Goal: Task Accomplishment & Management: Use online tool/utility

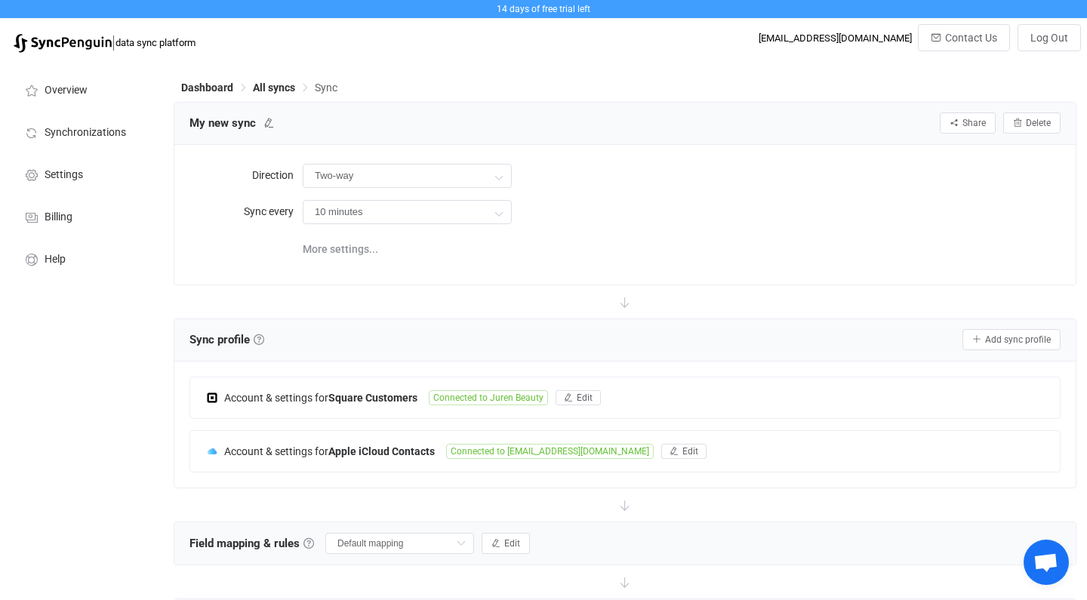
scroll to position [341, 0]
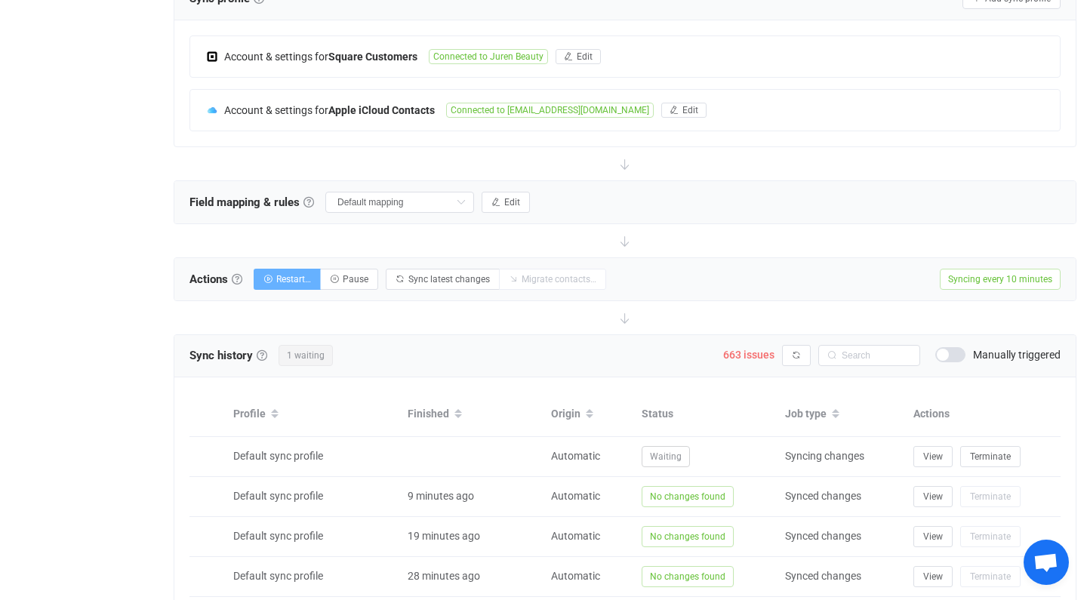
click at [303, 275] on span "Restart…" at bounding box center [293, 279] width 35 height 11
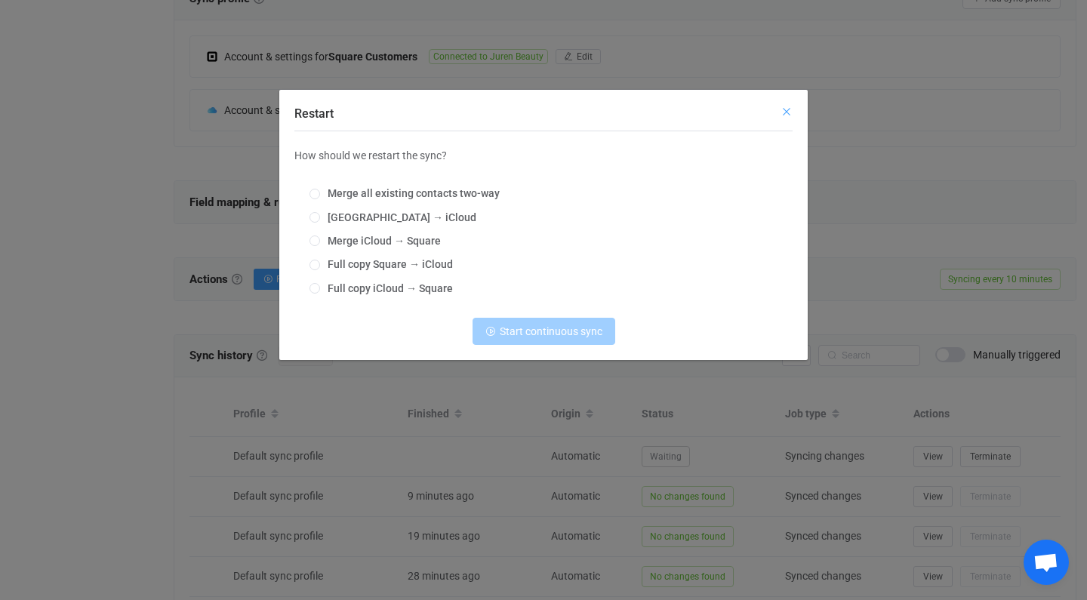
click at [786, 106] on icon "Close" at bounding box center [786, 112] width 12 height 12
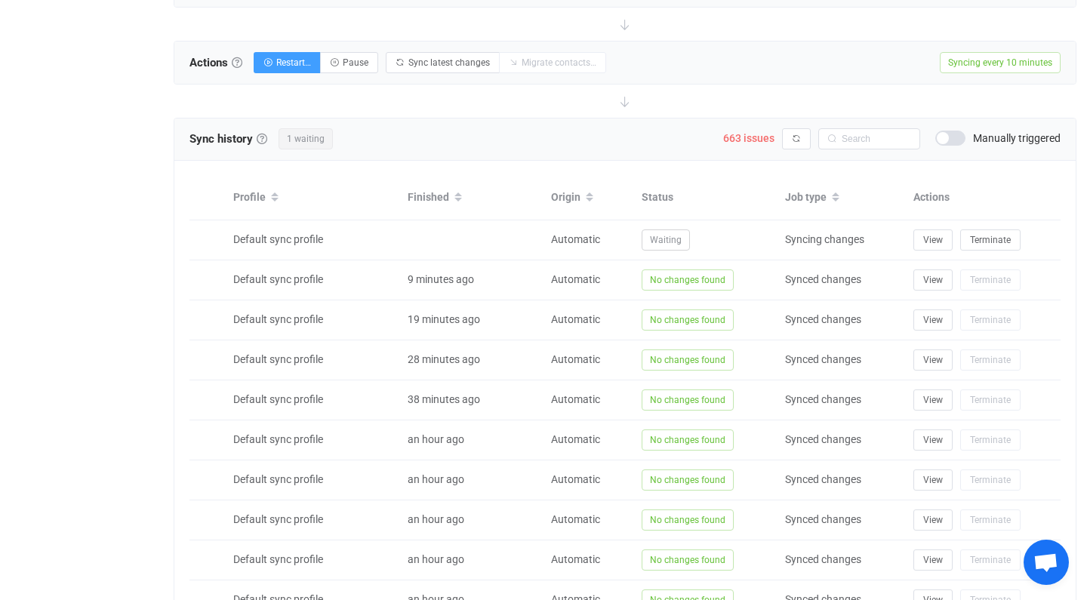
scroll to position [571, 0]
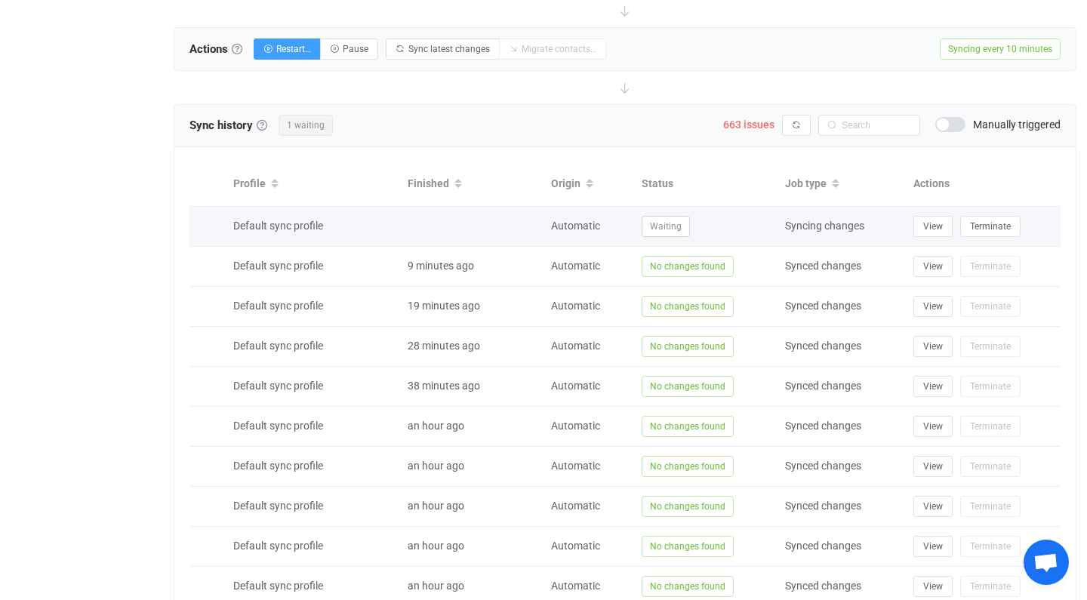
click at [678, 227] on span "Waiting" at bounding box center [665, 226] width 48 height 21
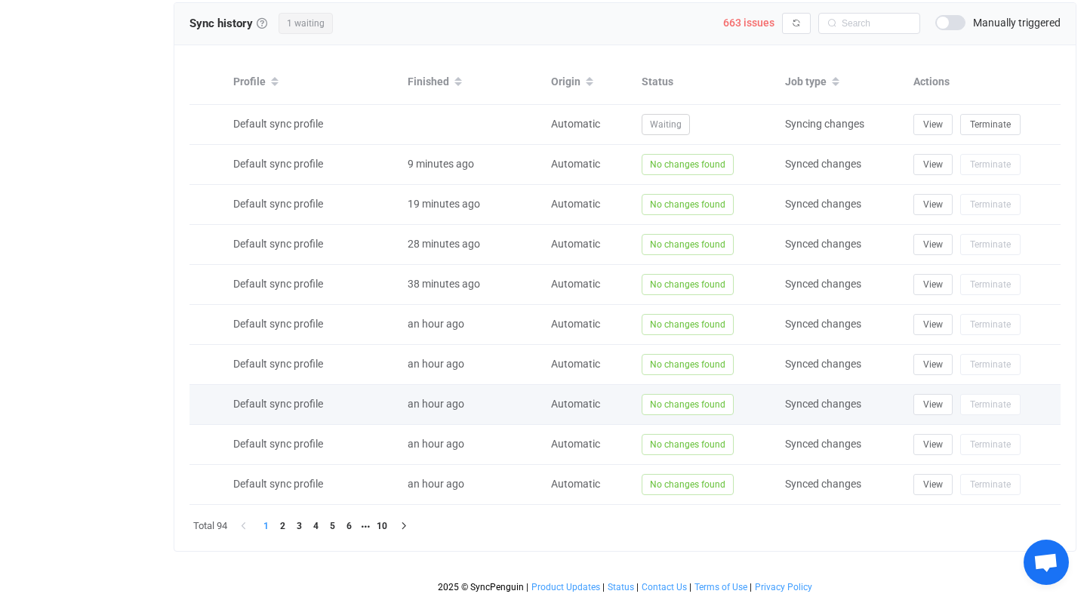
scroll to position [673, 0]
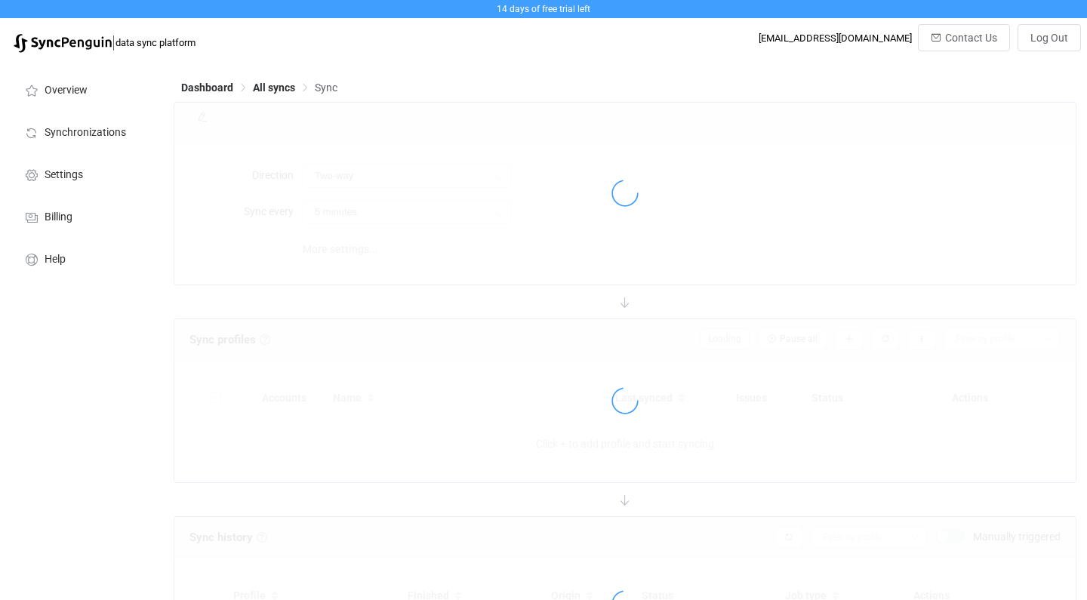
type input "10 minutes"
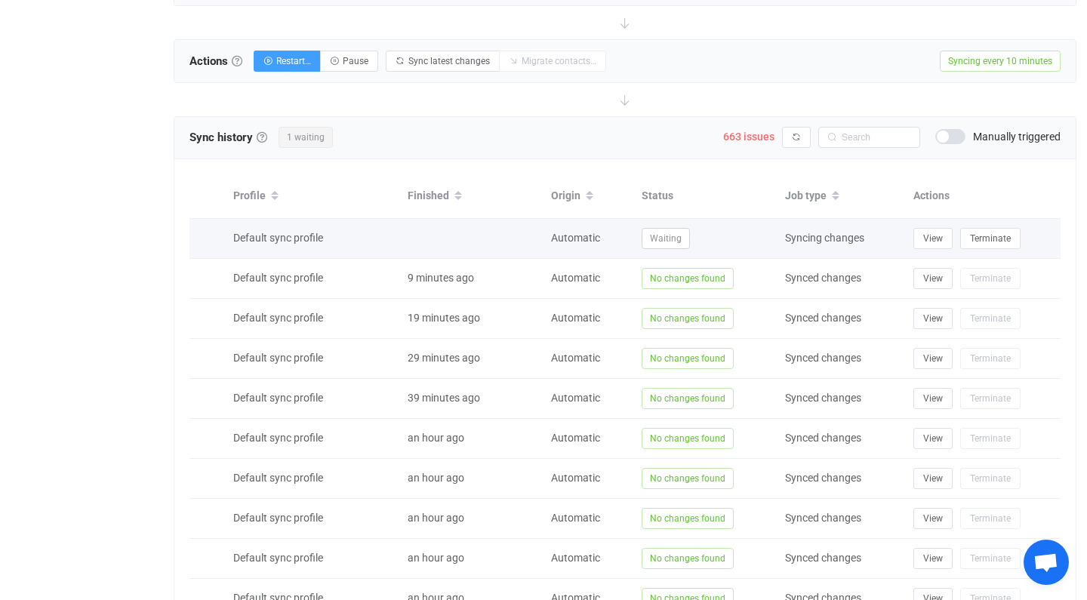
scroll to position [552, 0]
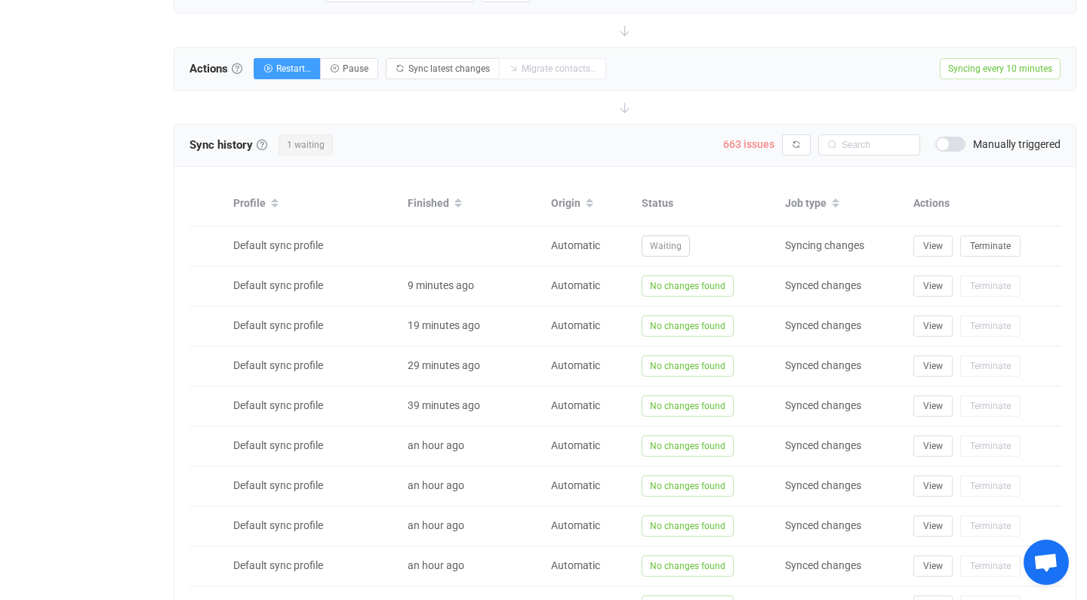
click at [755, 143] on span "663 issues" at bounding box center [748, 144] width 51 height 12
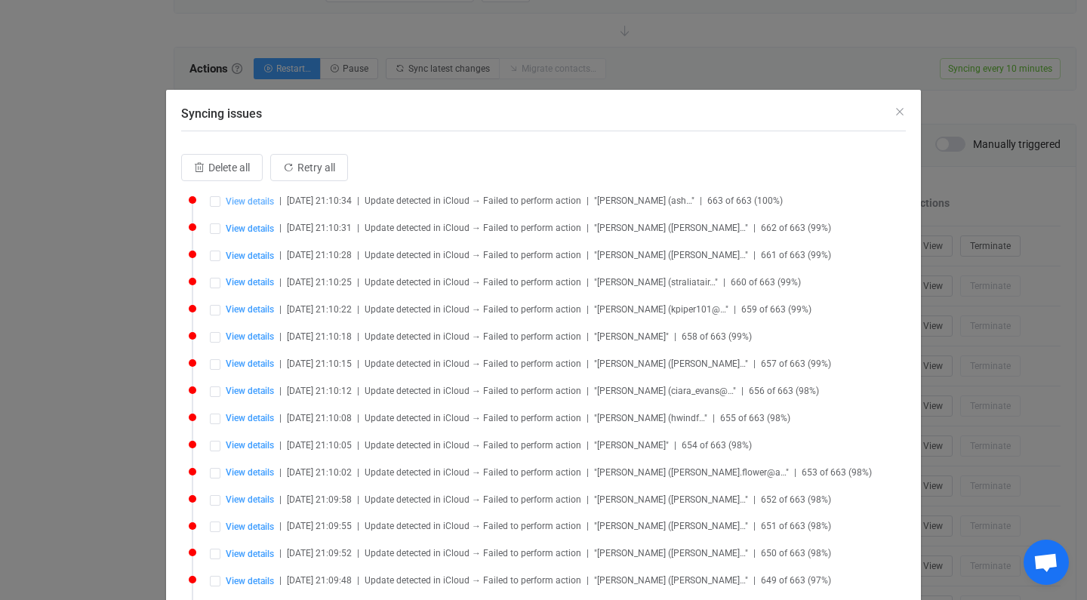
click at [248, 198] on span "View details" at bounding box center [250, 201] width 48 height 11
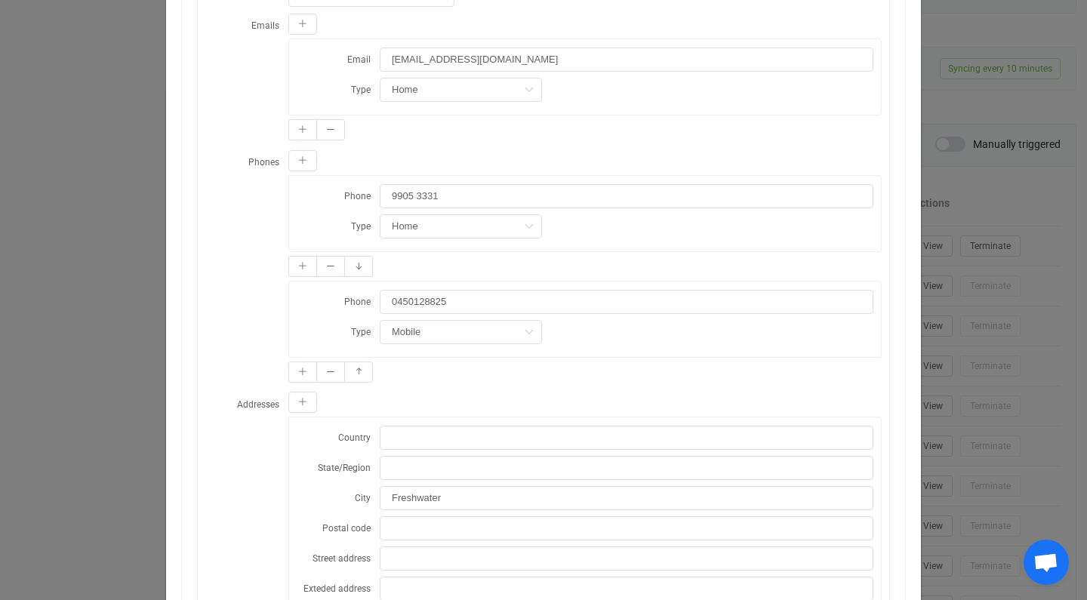
scroll to position [662, 0]
click at [398, 300] on input "0450128825" at bounding box center [627, 300] width 494 height 24
type input "+61450128825"
click at [629, 344] on div "Phone +61450128825 Type Mobile Home Work Mobile Home fax Work fax Other fax Oth…" at bounding box center [585, 317] width 592 height 75
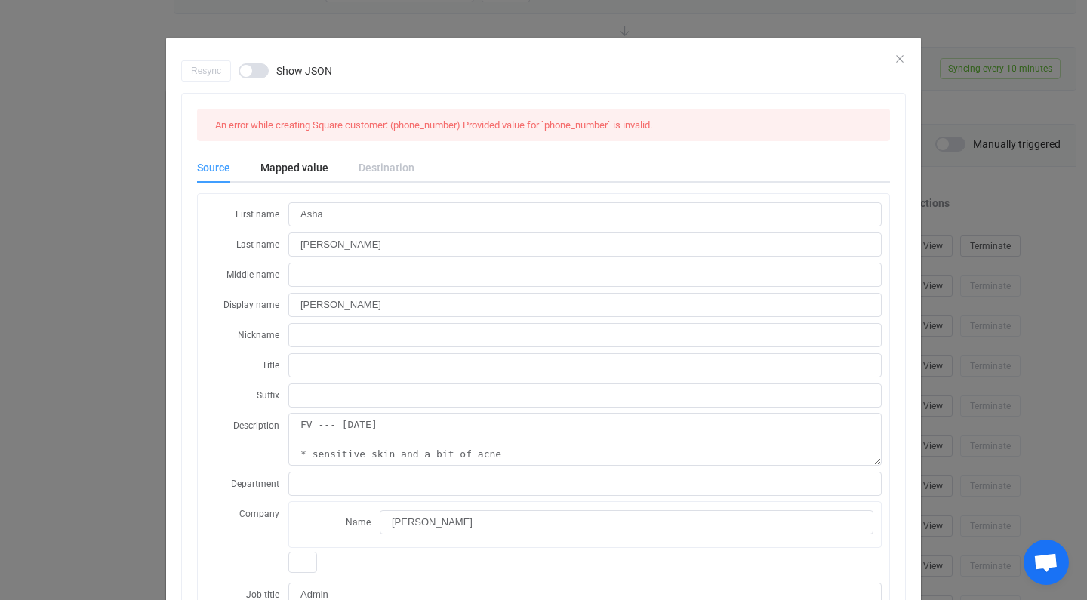
scroll to position [0, 0]
click at [367, 163] on div "Destination" at bounding box center [378, 167] width 71 height 30
click at [896, 62] on div "Resync Show JSON" at bounding box center [543, 70] width 724 height 21
click at [900, 54] on icon "Close" at bounding box center [899, 59] width 12 height 12
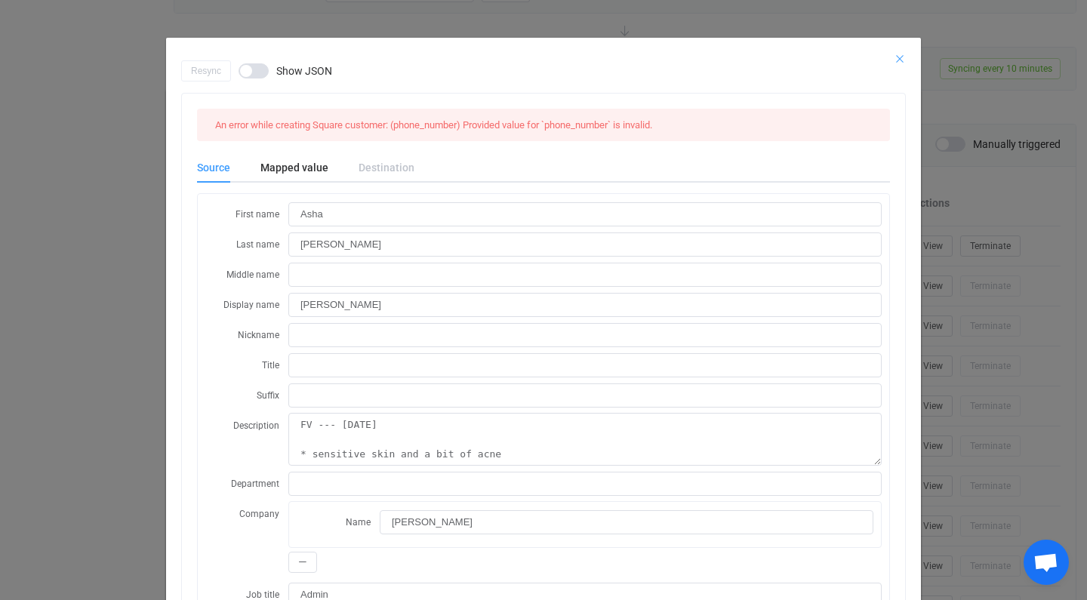
click at [900, 60] on div "Resync Show JSON" at bounding box center [543, 70] width 724 height 21
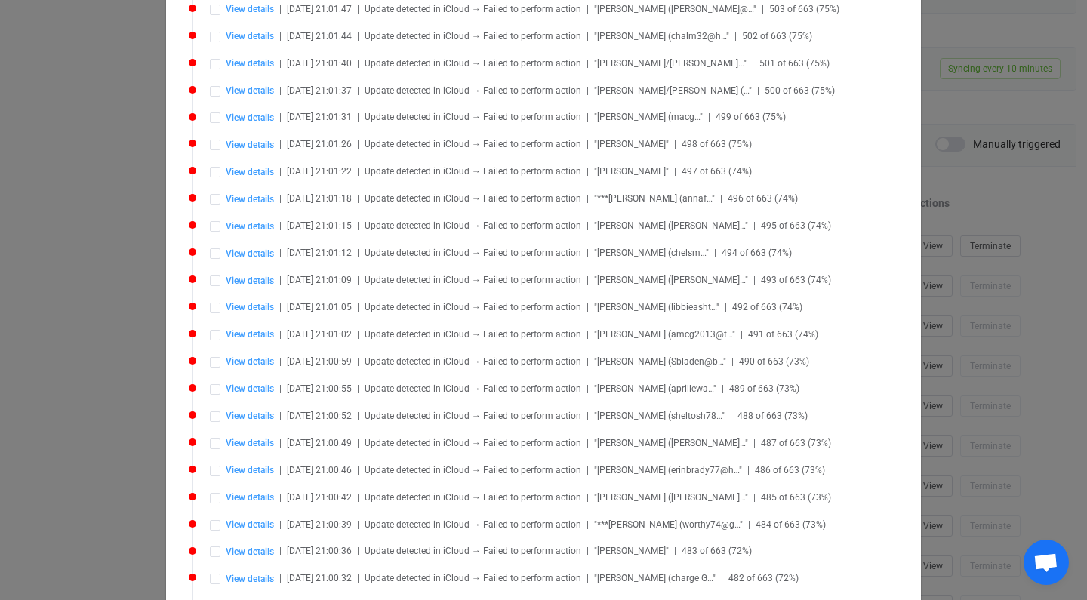
scroll to position [4634, 0]
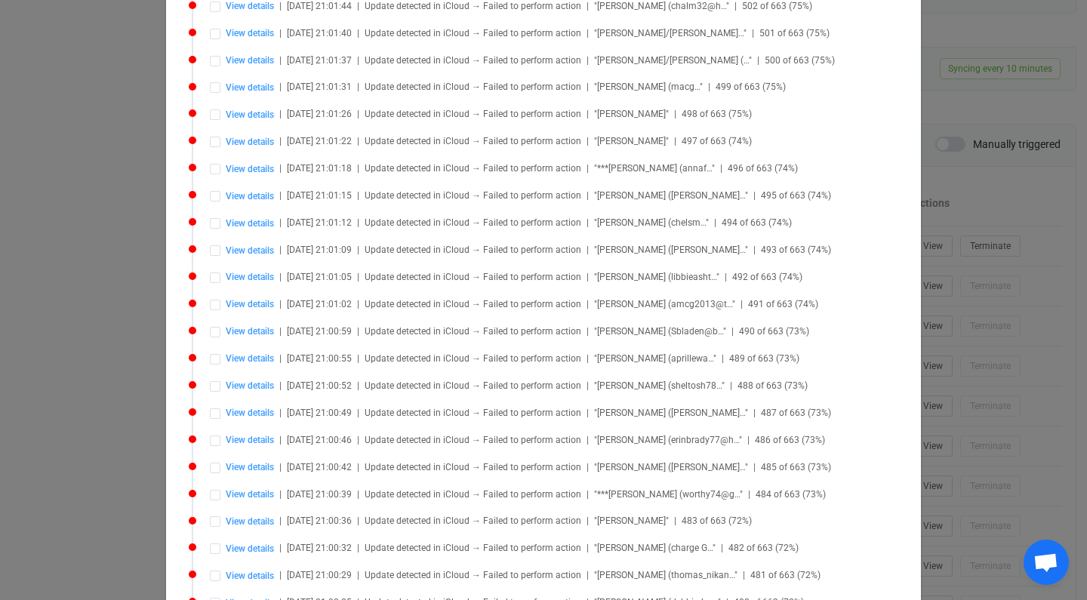
click at [1047, 567] on span "Open chat" at bounding box center [1045, 563] width 25 height 21
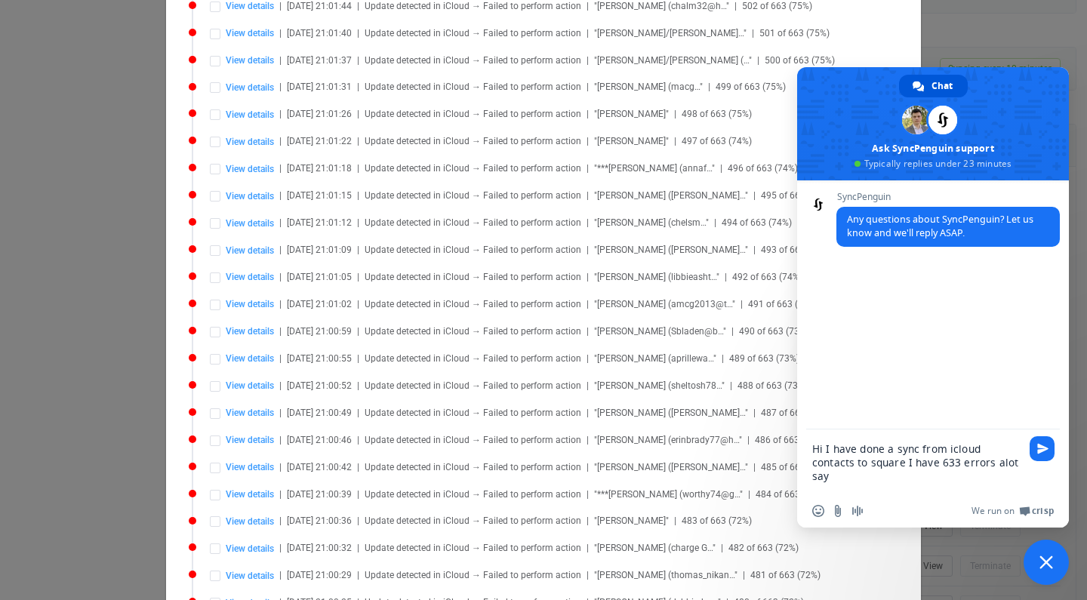
click at [550, 381] on li "View details | 2025-08-26 21:00:52 | Update detected in iCloud → Failed to perf…" at bounding box center [547, 394] width 717 height 27
click at [475, 272] on li "View details | 2025-08-26 21:01:05 | Update detected in iCloud → Failed to perf…" at bounding box center [547, 285] width 717 height 27
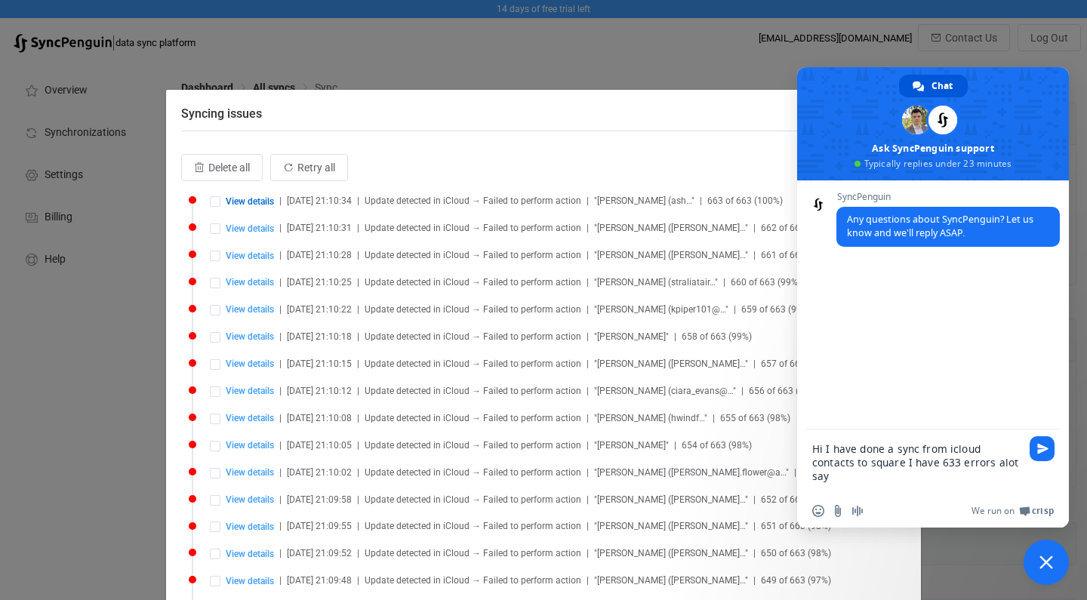
scroll to position [0, 0]
click at [255, 201] on span "View details" at bounding box center [250, 201] width 48 height 11
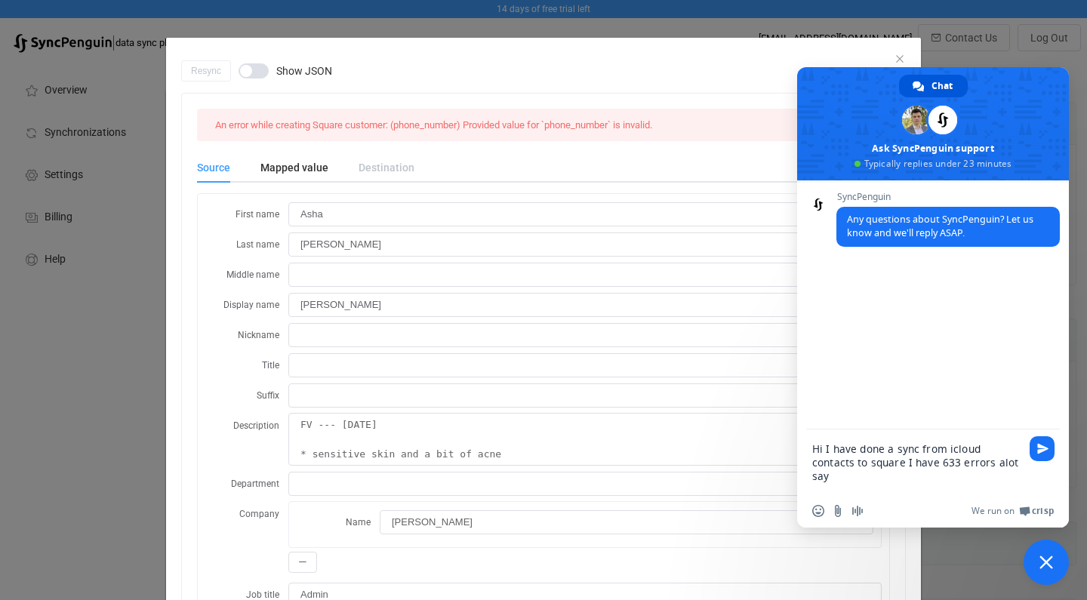
click at [1004, 465] on textarea "Hi I have done a sync from icloud contacts to square I have 633 errors alot say" at bounding box center [917, 461] width 211 height 65
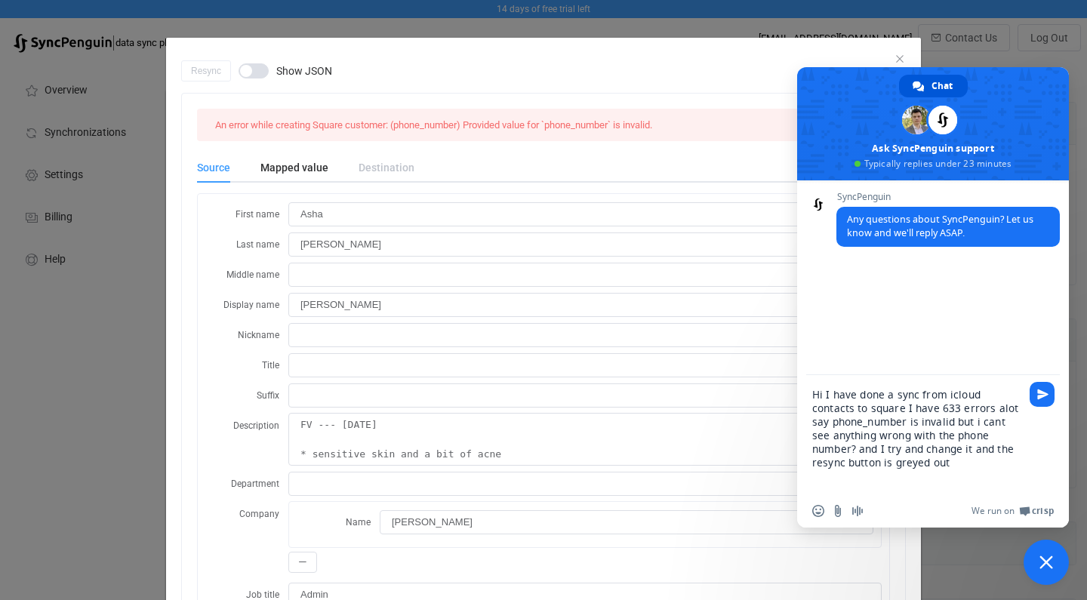
type textarea "Hi I have done a sync from icloud contacts to square I have 633 errors alot say…"
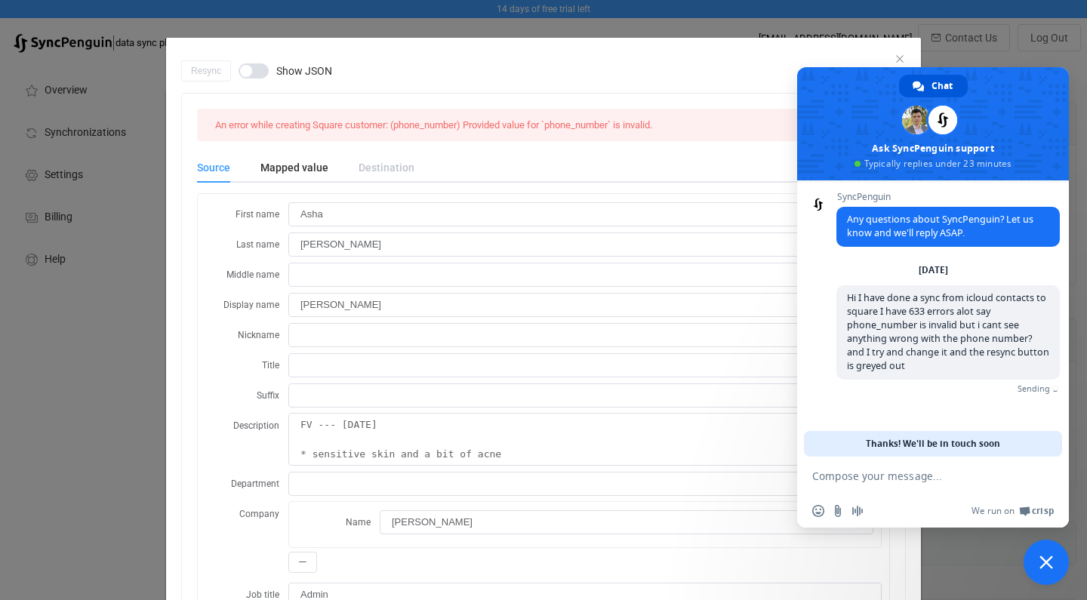
click at [560, 164] on div "Source Mapped value Destination" at bounding box center [543, 167] width 693 height 30
click at [898, 59] on icon "Close" at bounding box center [899, 59] width 12 height 12
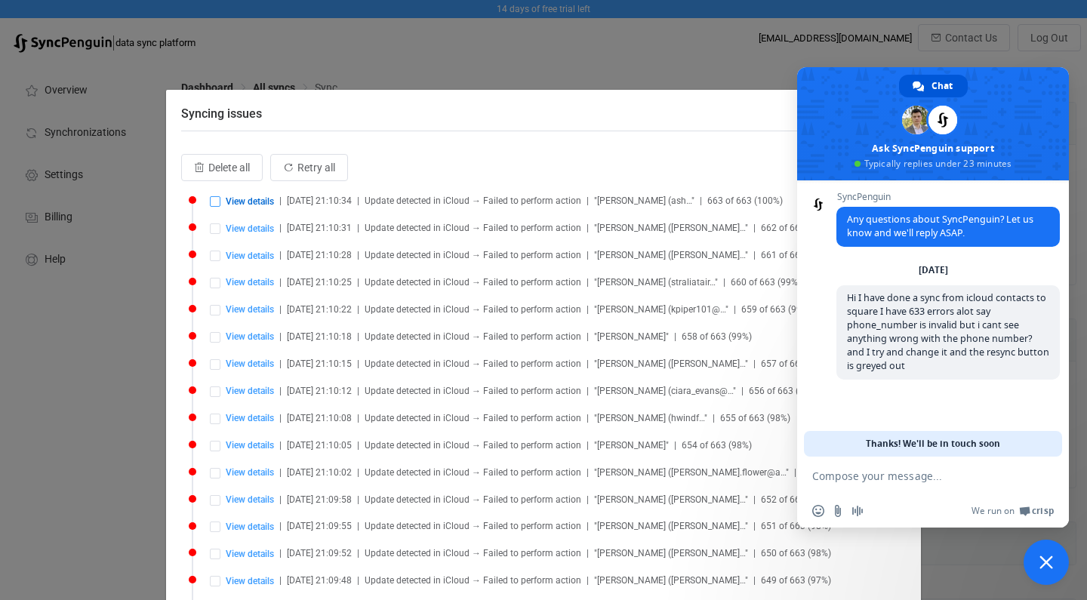
click at [214, 201] on span "Syncing issues" at bounding box center [215, 201] width 11 height 11
click at [251, 199] on span "View details" at bounding box center [250, 201] width 48 height 11
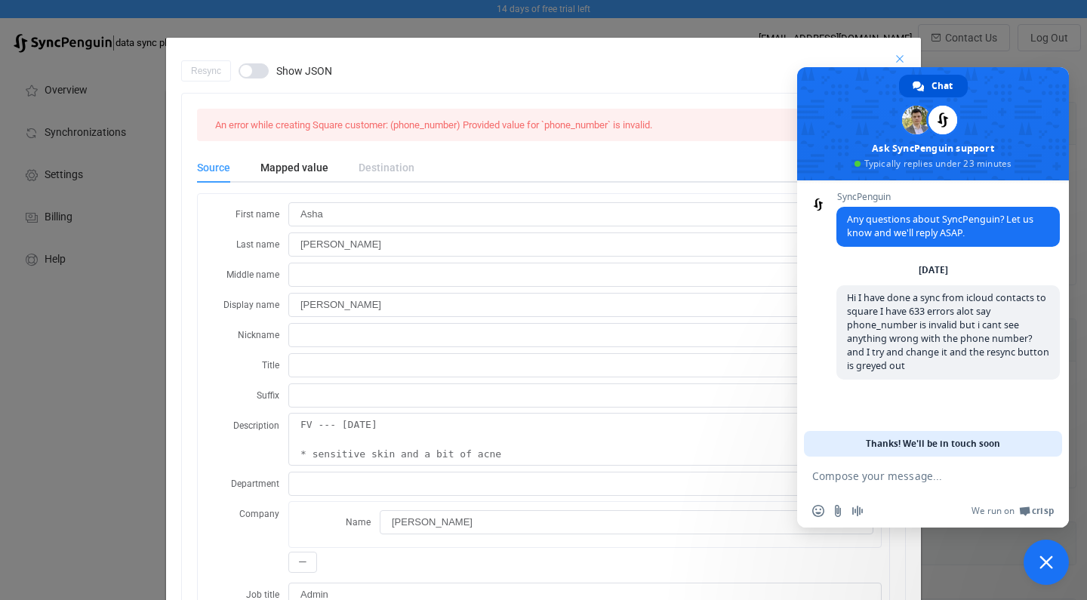
click at [902, 58] on icon "Close" at bounding box center [899, 59] width 12 height 12
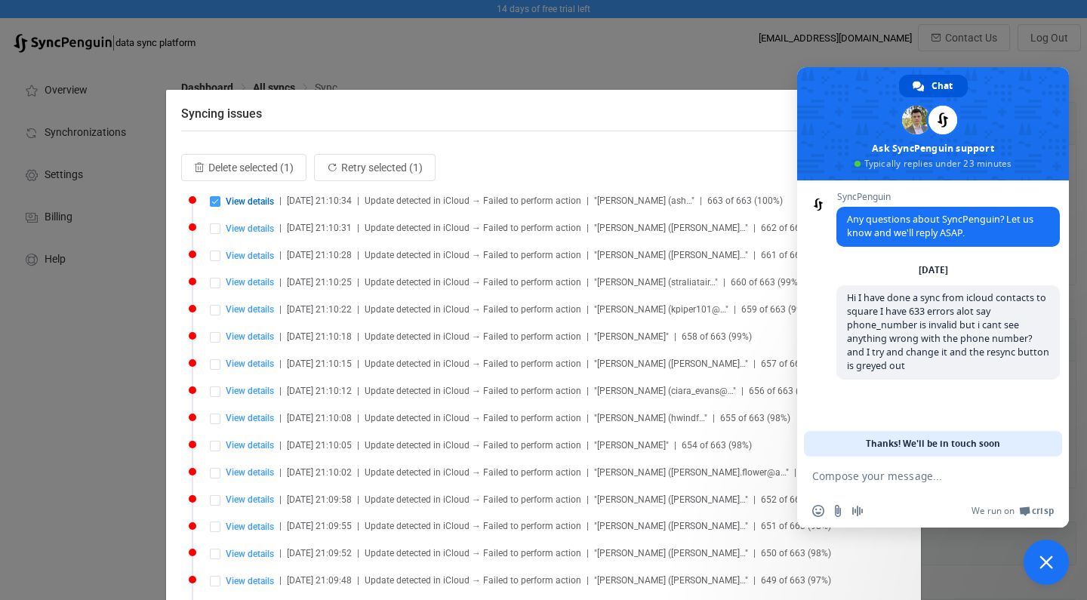
click at [420, 164] on span "Retry selected (1)" at bounding box center [381, 167] width 81 height 12
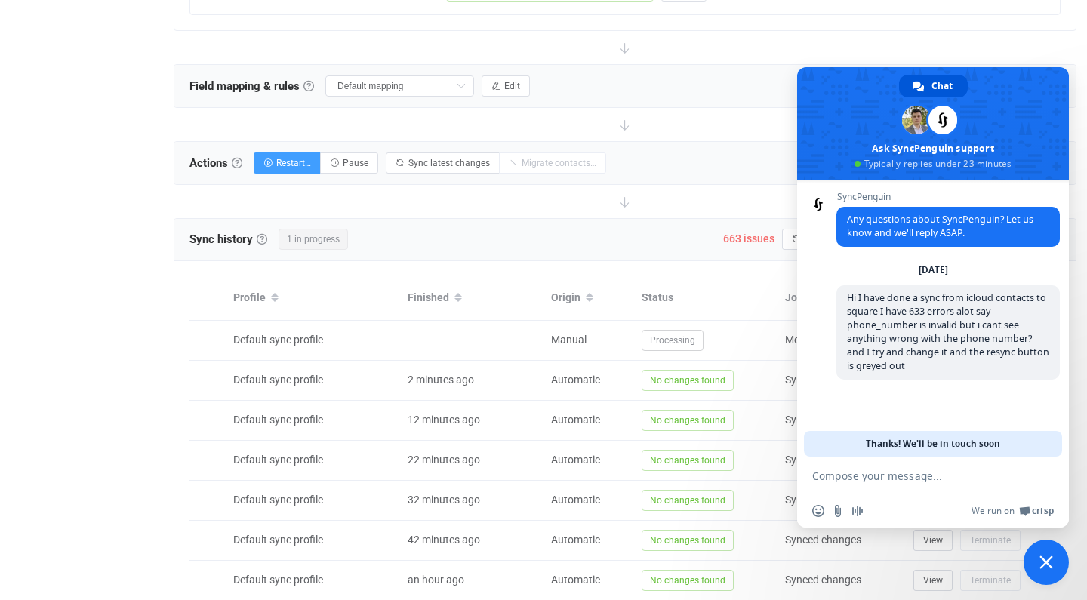
scroll to position [481, 0]
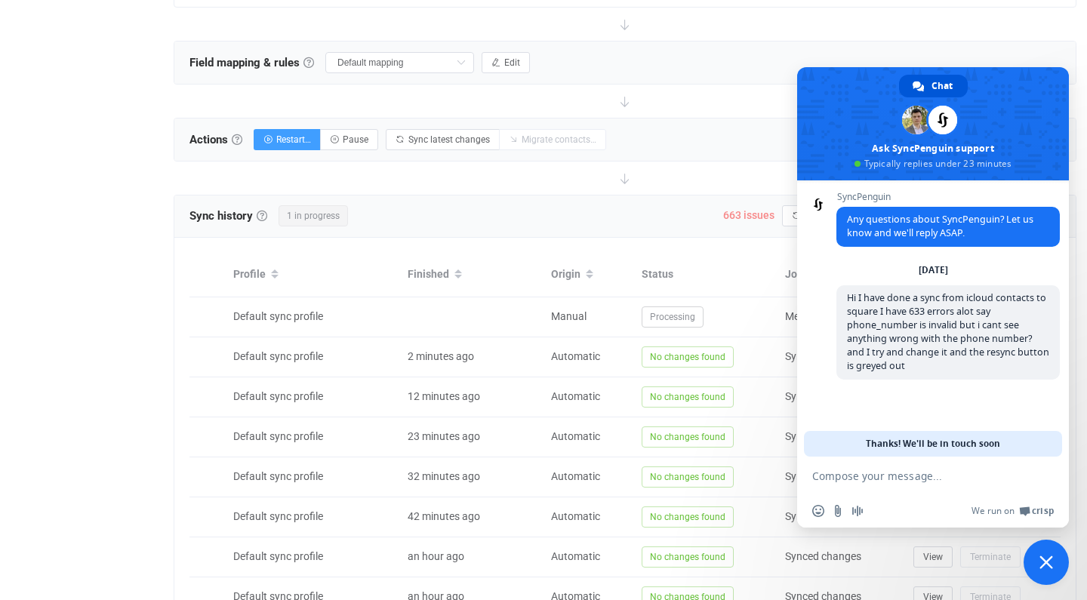
click at [753, 214] on span "663 issues" at bounding box center [748, 215] width 51 height 12
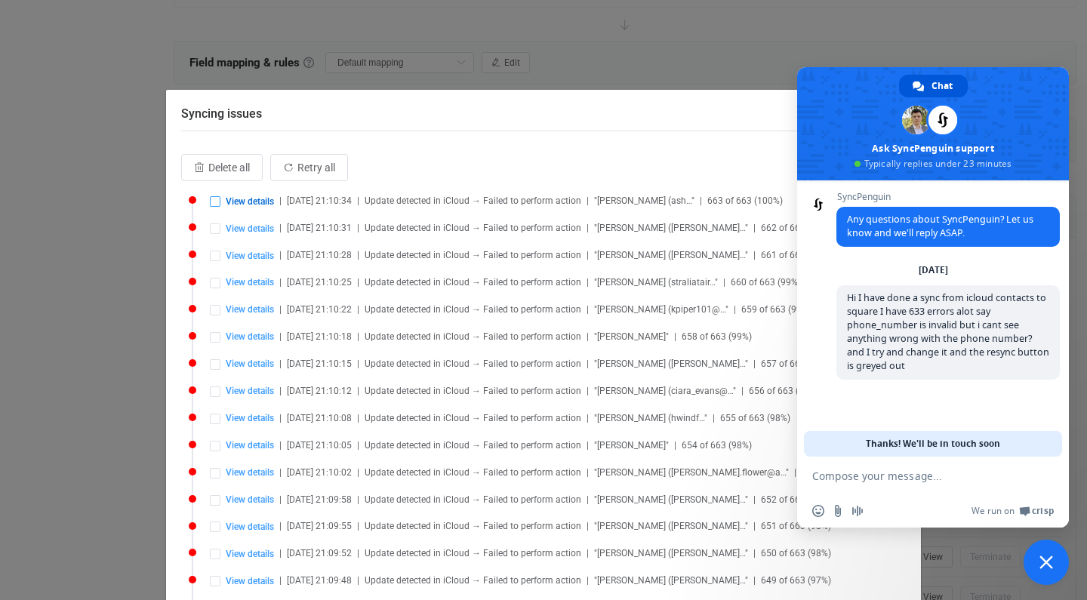
click at [217, 200] on span "Syncing issues" at bounding box center [215, 201] width 11 height 11
click at [214, 338] on span "Syncing issues" at bounding box center [215, 337] width 11 height 11
click at [214, 223] on span "Syncing issues" at bounding box center [215, 228] width 11 height 11
click at [213, 254] on span "Syncing issues" at bounding box center [215, 256] width 11 height 11
click at [213, 277] on span "Syncing issues" at bounding box center [215, 282] width 11 height 11
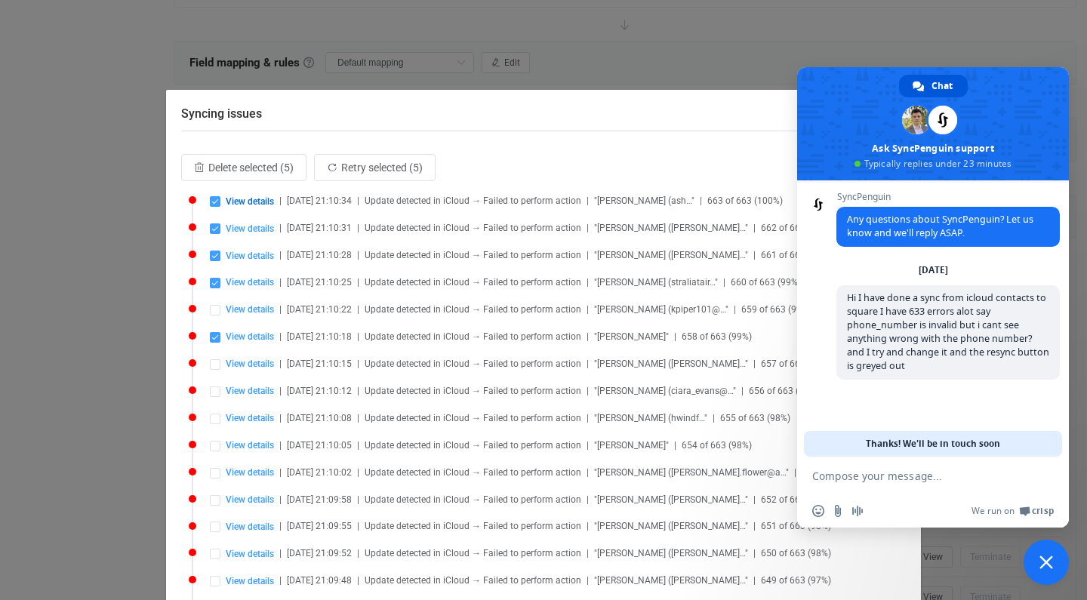
click at [213, 282] on span "Syncing issues" at bounding box center [215, 283] width 11 height 11
click at [213, 308] on span "Syncing issues" at bounding box center [215, 310] width 11 height 11
click at [216, 286] on span "Syncing issues" at bounding box center [215, 283] width 11 height 11
click at [244, 202] on span "View details" at bounding box center [250, 201] width 48 height 11
type input "0450128825"
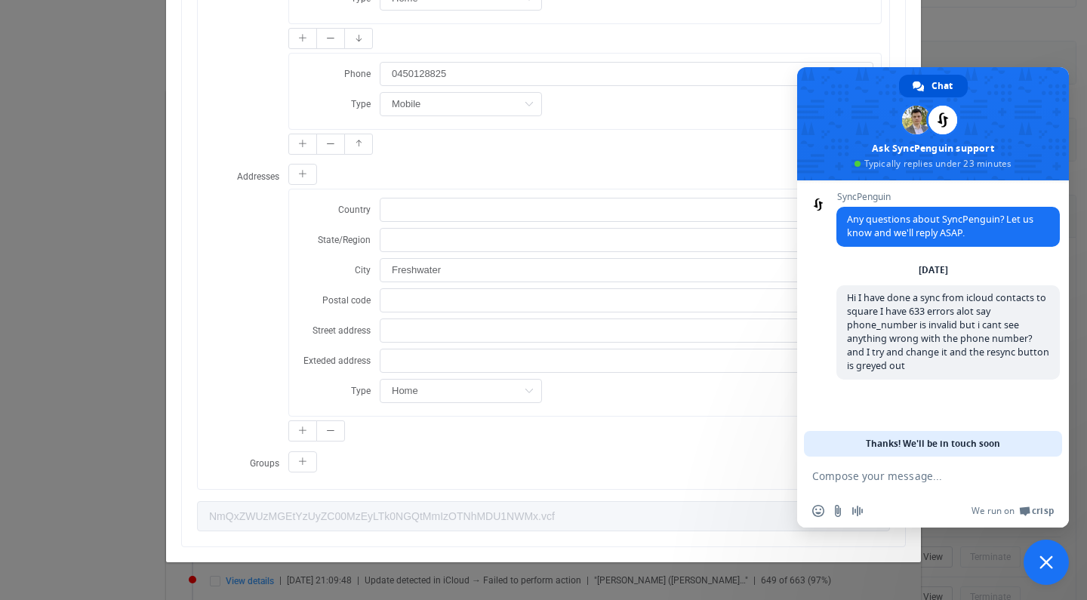
scroll to position [656, 0]
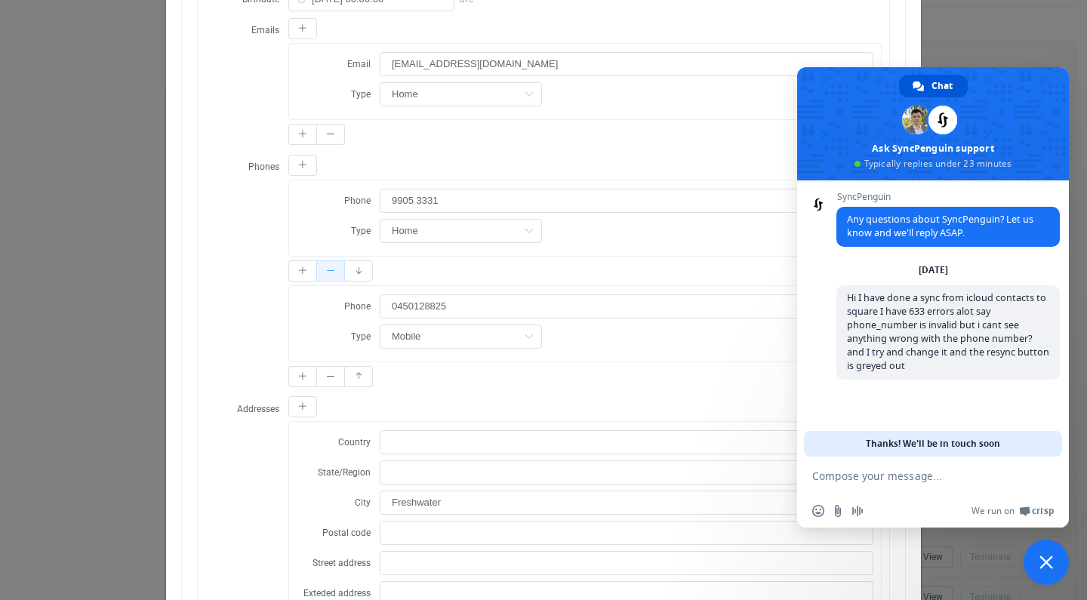
click at [331, 269] on icon "dialog" at bounding box center [330, 270] width 9 height 9
type input "0450128825"
type input "Mobile"
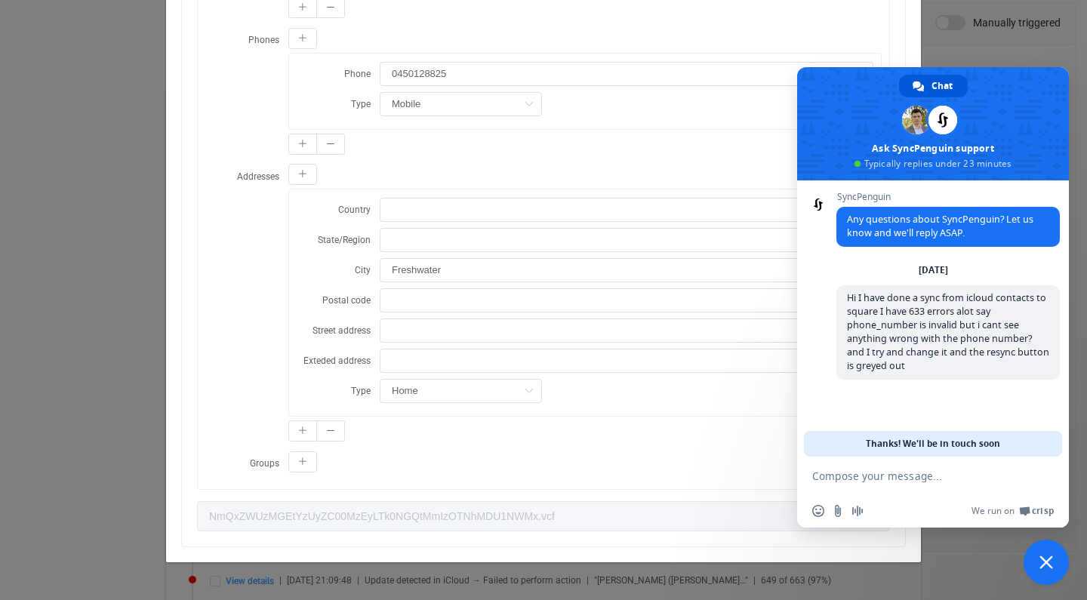
scroll to position [673, 0]
click at [1044, 553] on span "Close chat" at bounding box center [1045, 562] width 45 height 45
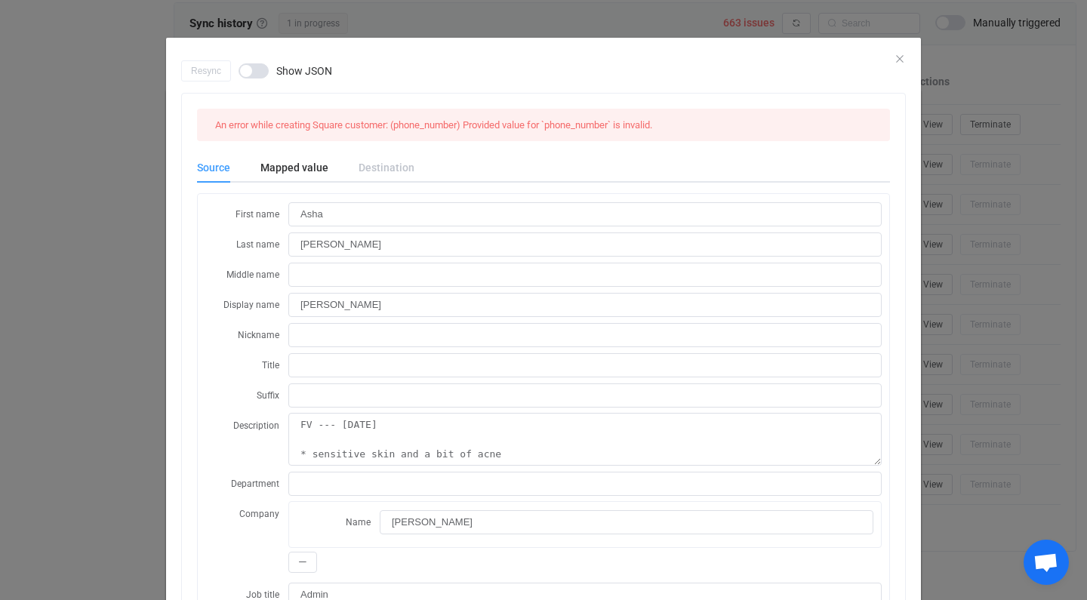
scroll to position [0, 0]
click at [907, 58] on div "dialog" at bounding box center [543, 49] width 755 height 23
click at [900, 58] on icon "Close" at bounding box center [899, 59] width 12 height 12
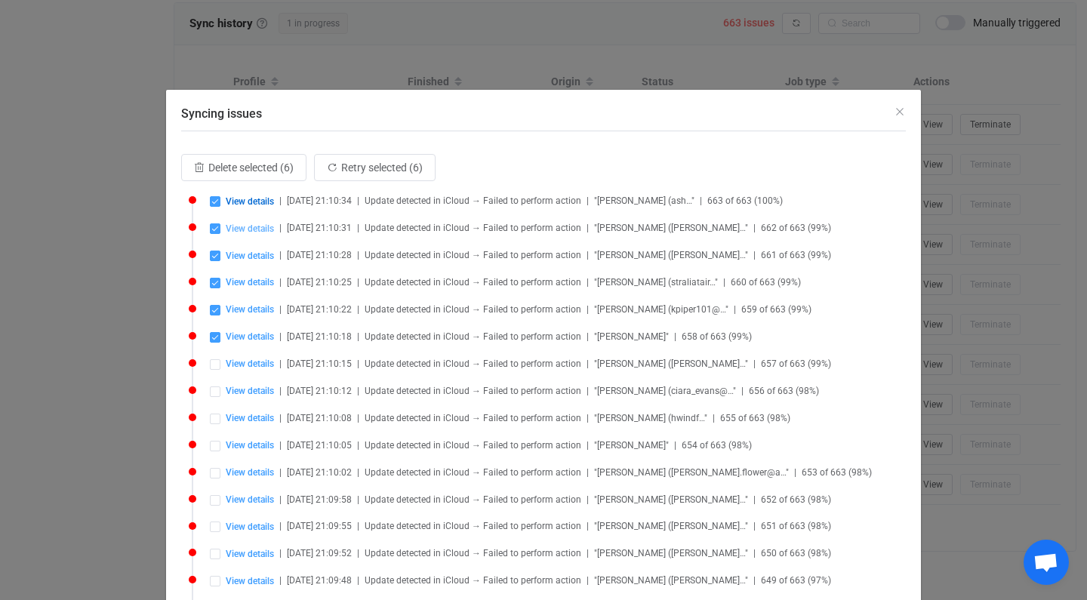
click at [256, 229] on span "View details" at bounding box center [250, 228] width 48 height 11
type input "Robyn"
type input "Lindsay"
type input "Robyn Lindsay"
type textarea "*Breast cancer* Your Details Name: Robyn Surname: Lindsay E-mail: robynlindsay@…"
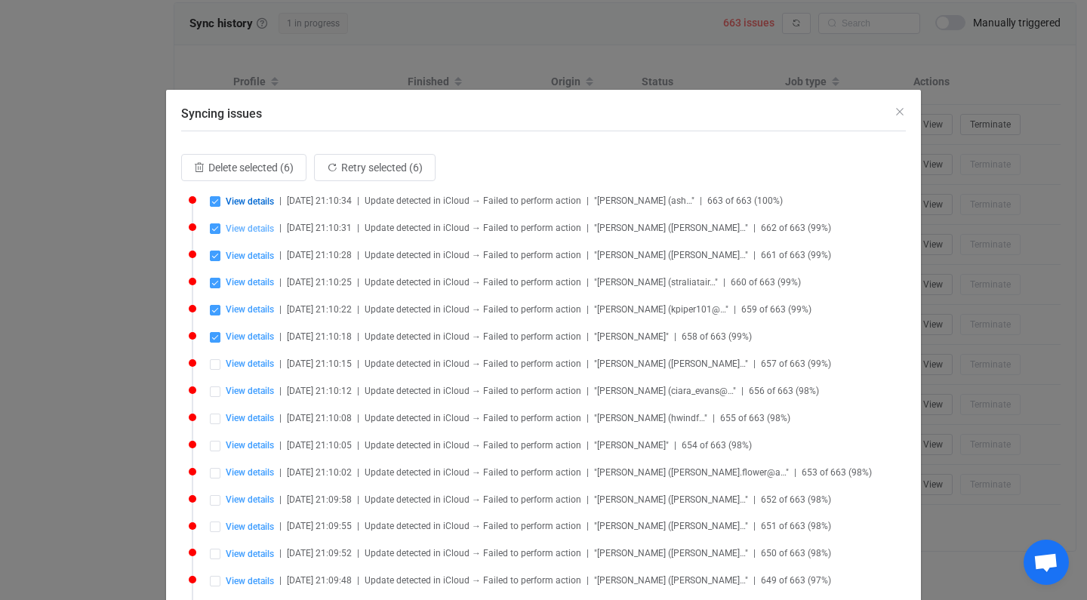
type input "Deluxe Pedicure"
type input "customer service"
type input "[PERSON_NAME]"
type input "robynlindsay@mail.com"
type input "Other"
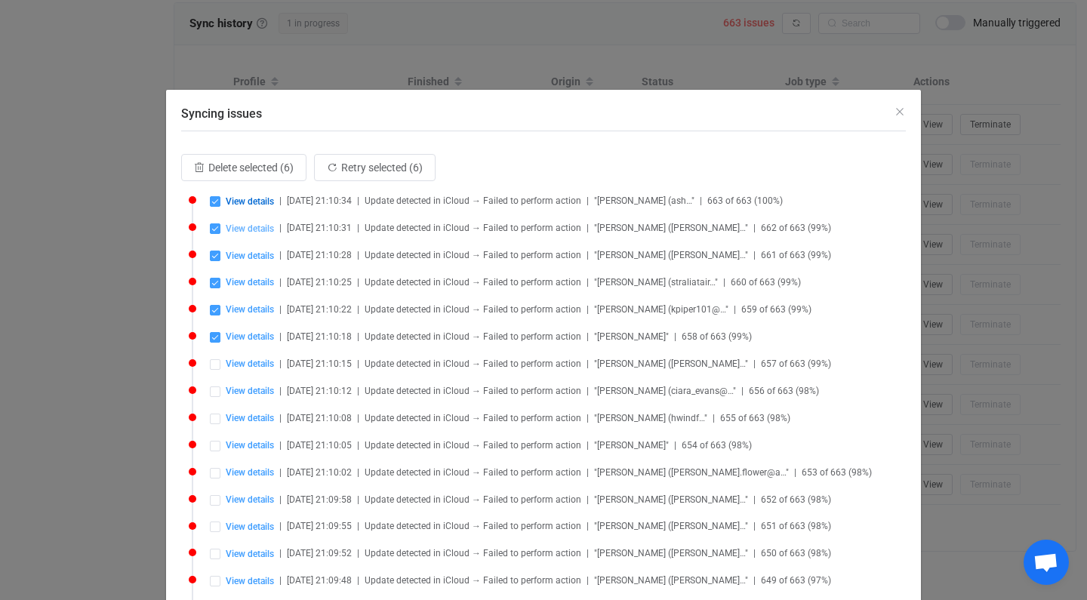
type input "99493991"
type input "Other"
type input "Seaforth"
type input "MzQ5NjI3NWItYjA3OS00NGY1LWIzNWUtMjk0Yjg4MjY4NTk4.vcf"
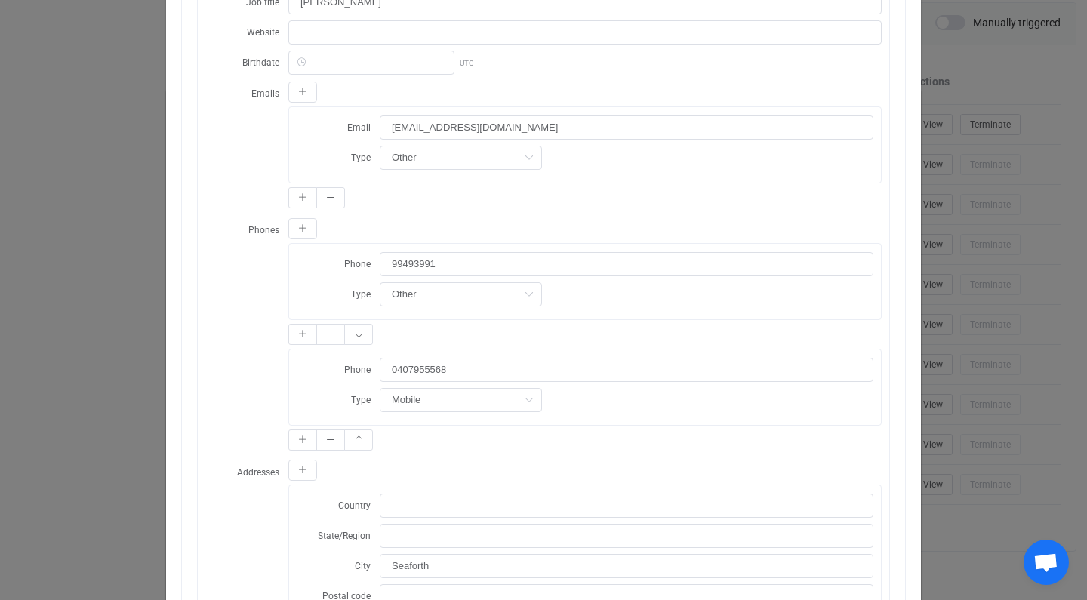
scroll to position [591, 0]
click at [337, 334] on button "dialog" at bounding box center [330, 335] width 29 height 21
type input "0407955568"
type input "Mobile"
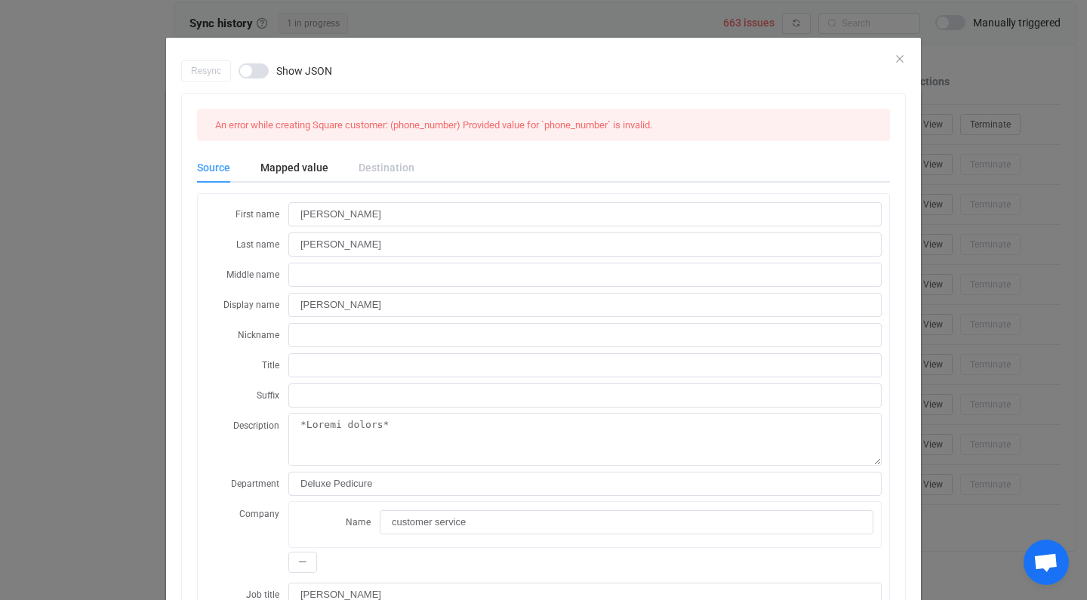
scroll to position [0, 0]
click at [896, 57] on icon "Close" at bounding box center [899, 59] width 12 height 12
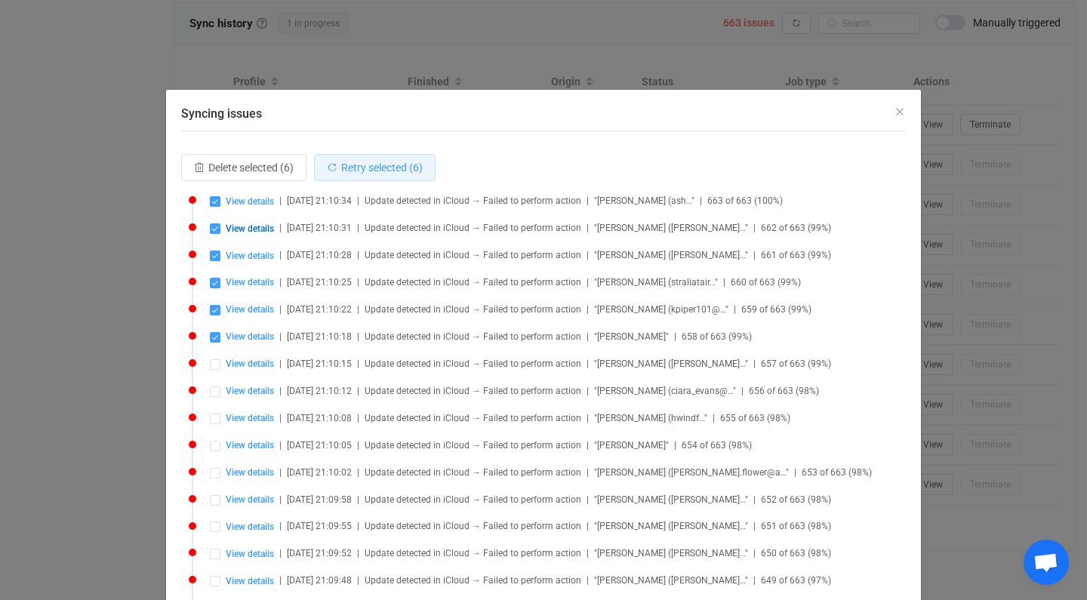
click at [409, 168] on span "Retry selected (6)" at bounding box center [381, 167] width 81 height 12
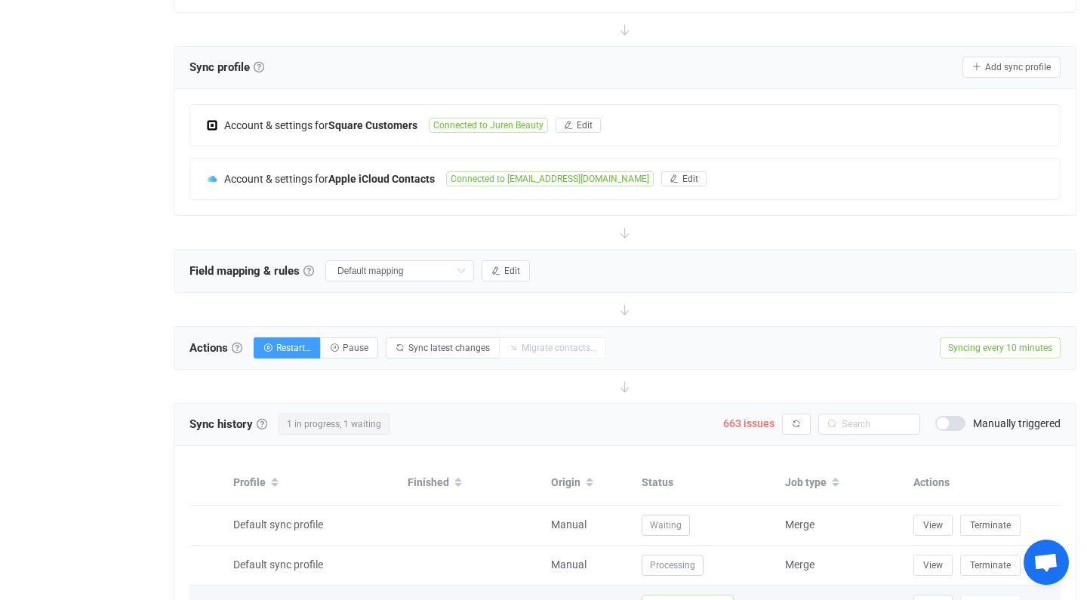
scroll to position [271, 0]
